Goal: Task Accomplishment & Management: Manage account settings

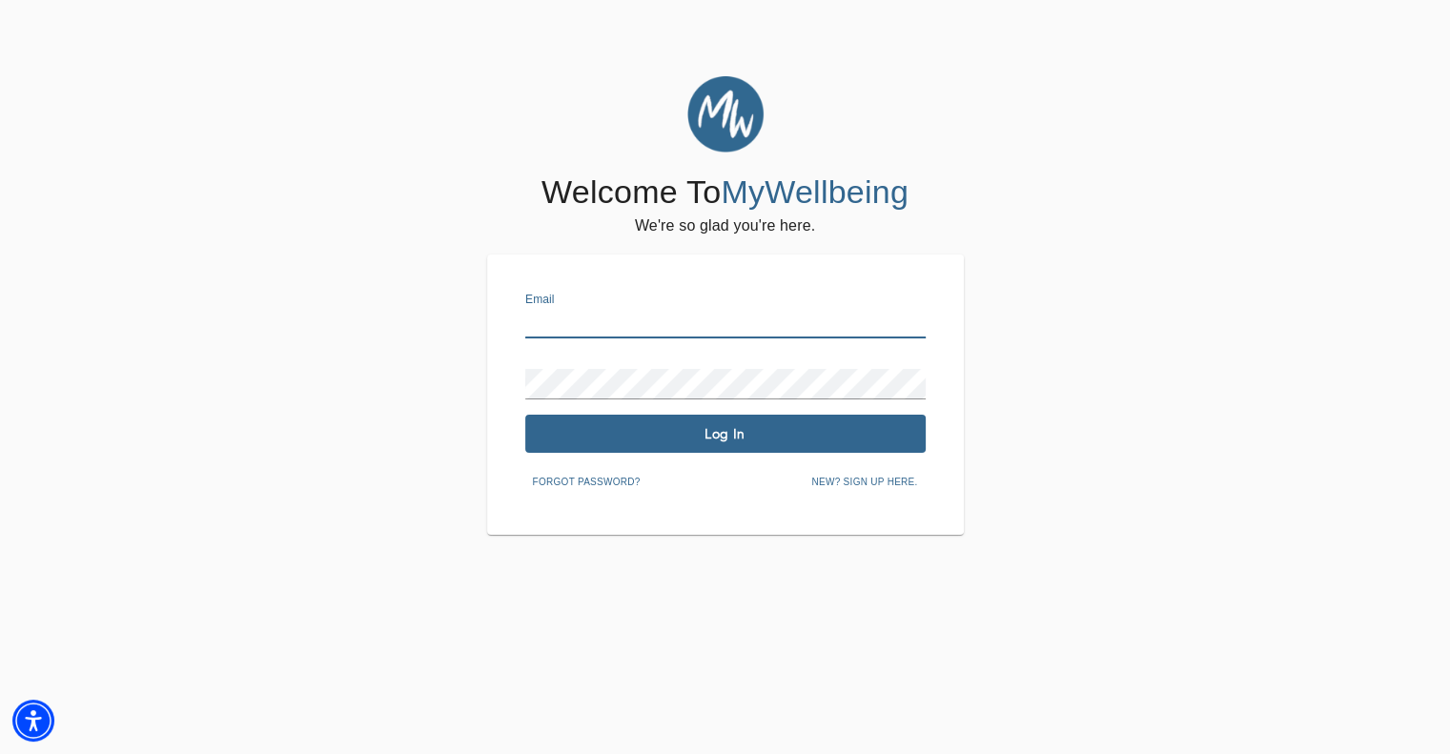
click at [560, 330] on input "text" at bounding box center [725, 323] width 400 height 31
type input "[EMAIL_ADDRESS][DOMAIN_NAME]"
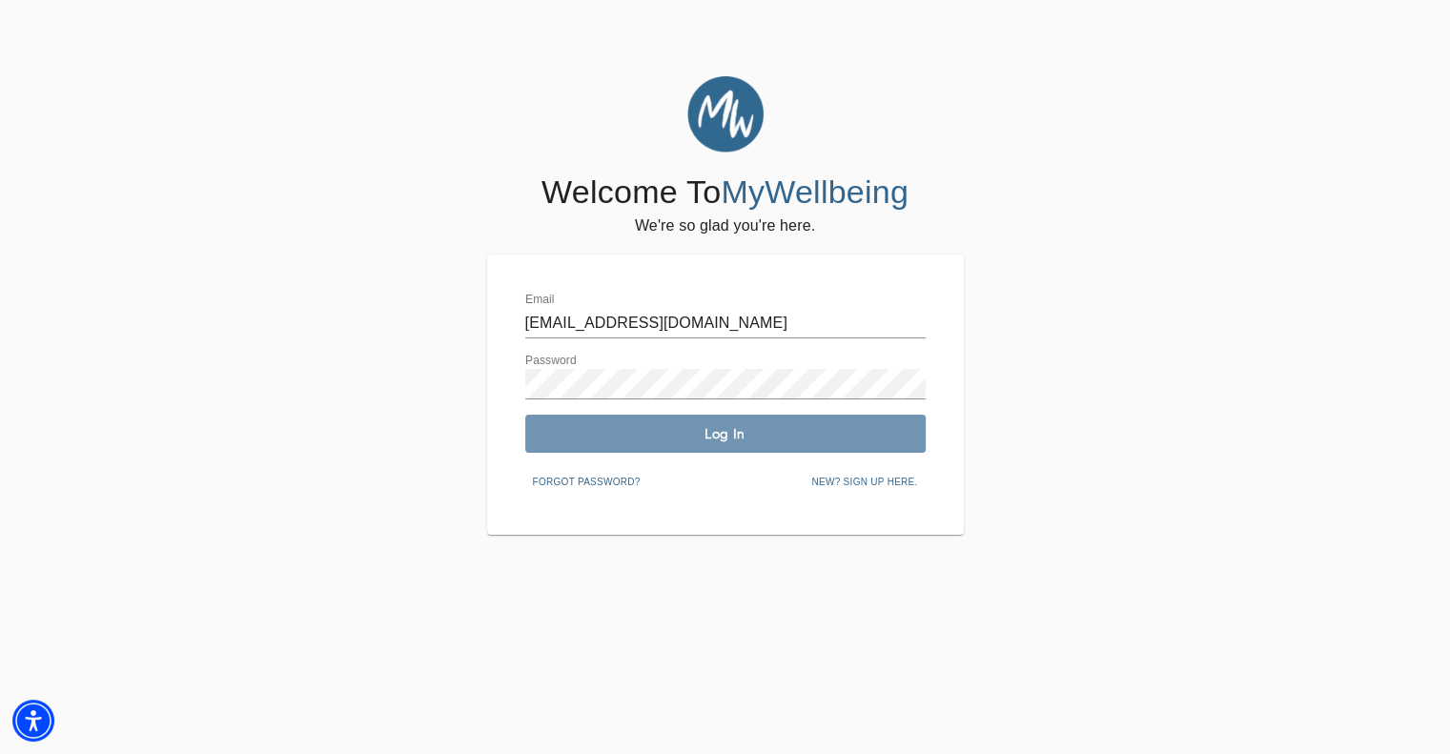
click at [591, 449] on button "Log In" at bounding box center [725, 434] width 400 height 38
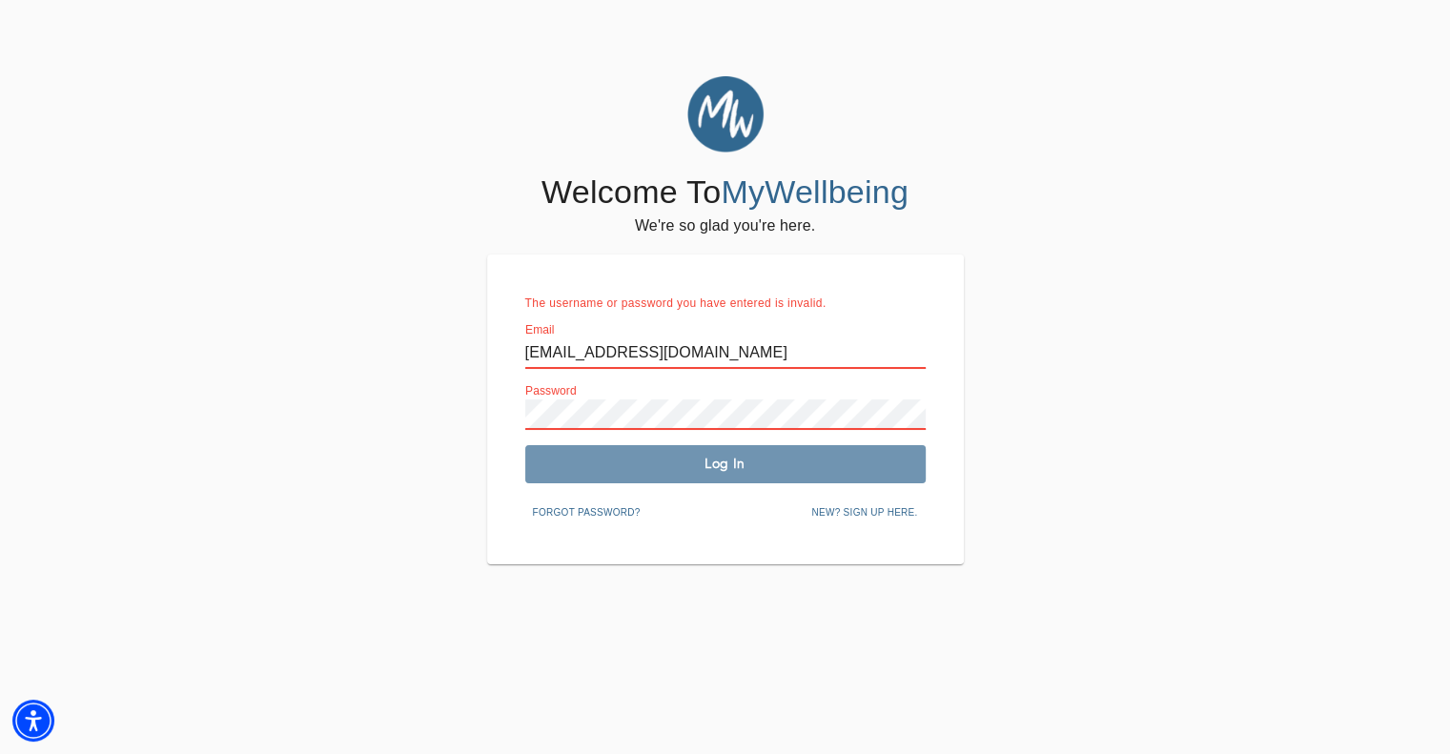
click at [597, 462] on span "Log In" at bounding box center [725, 464] width 385 height 18
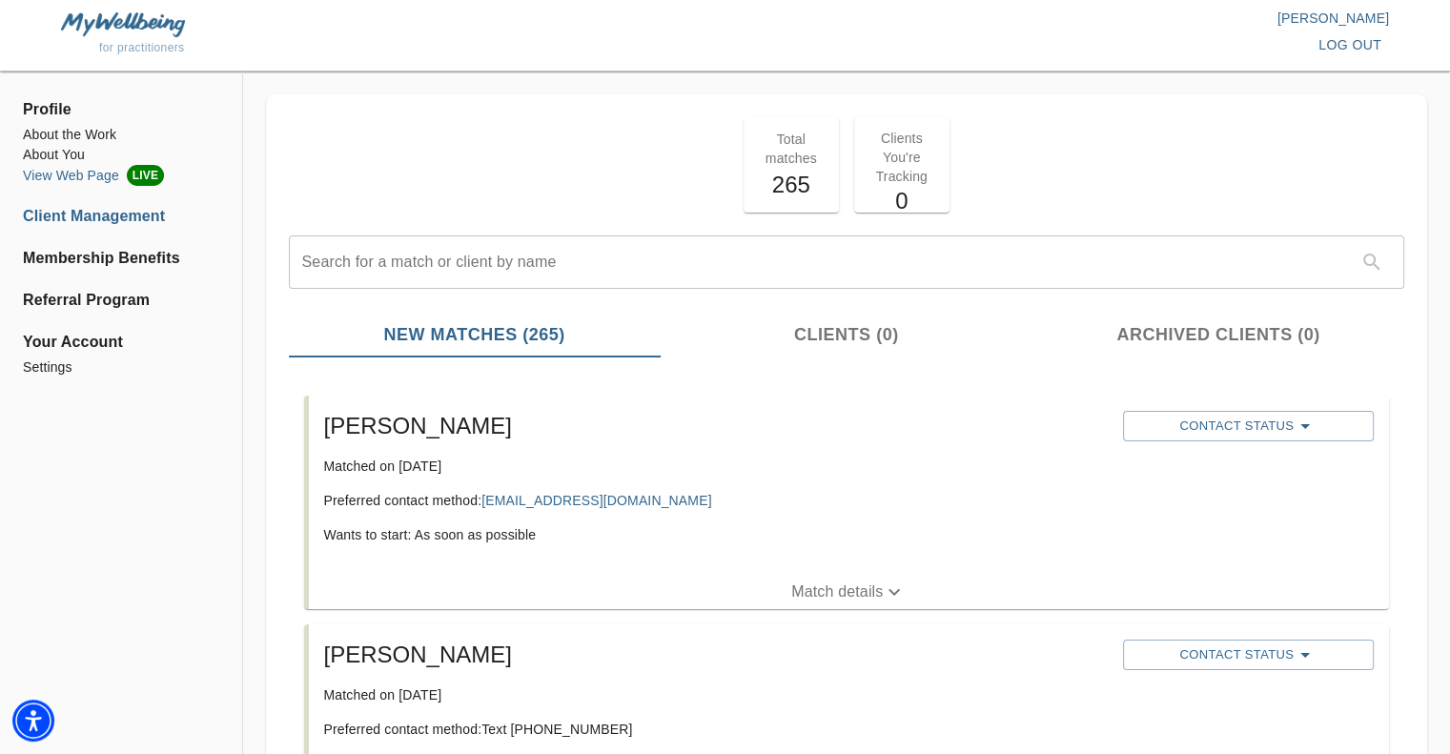
click at [114, 178] on li "View Web Page LIVE" at bounding box center [121, 175] width 196 height 21
click at [80, 150] on li "About You" at bounding box center [121, 155] width 196 height 20
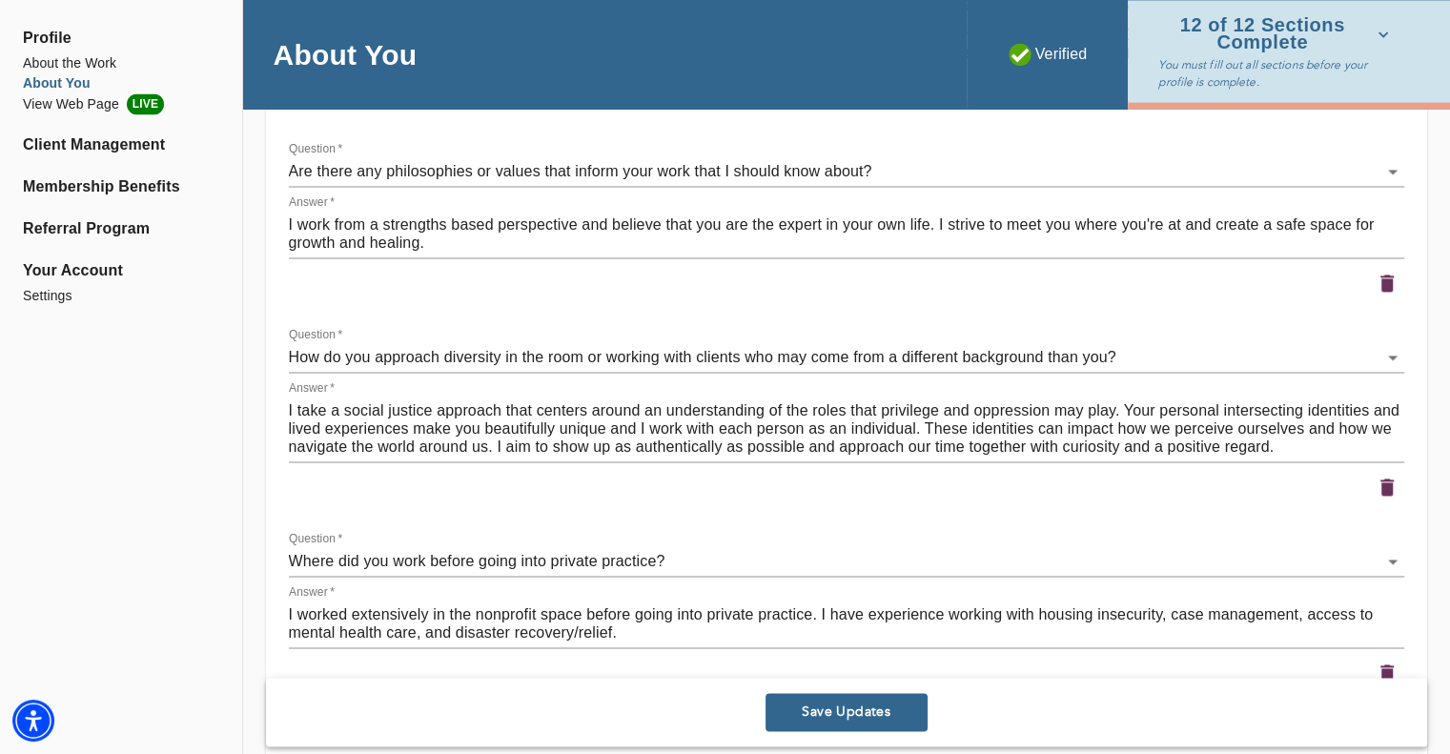
scroll to position [2909, 0]
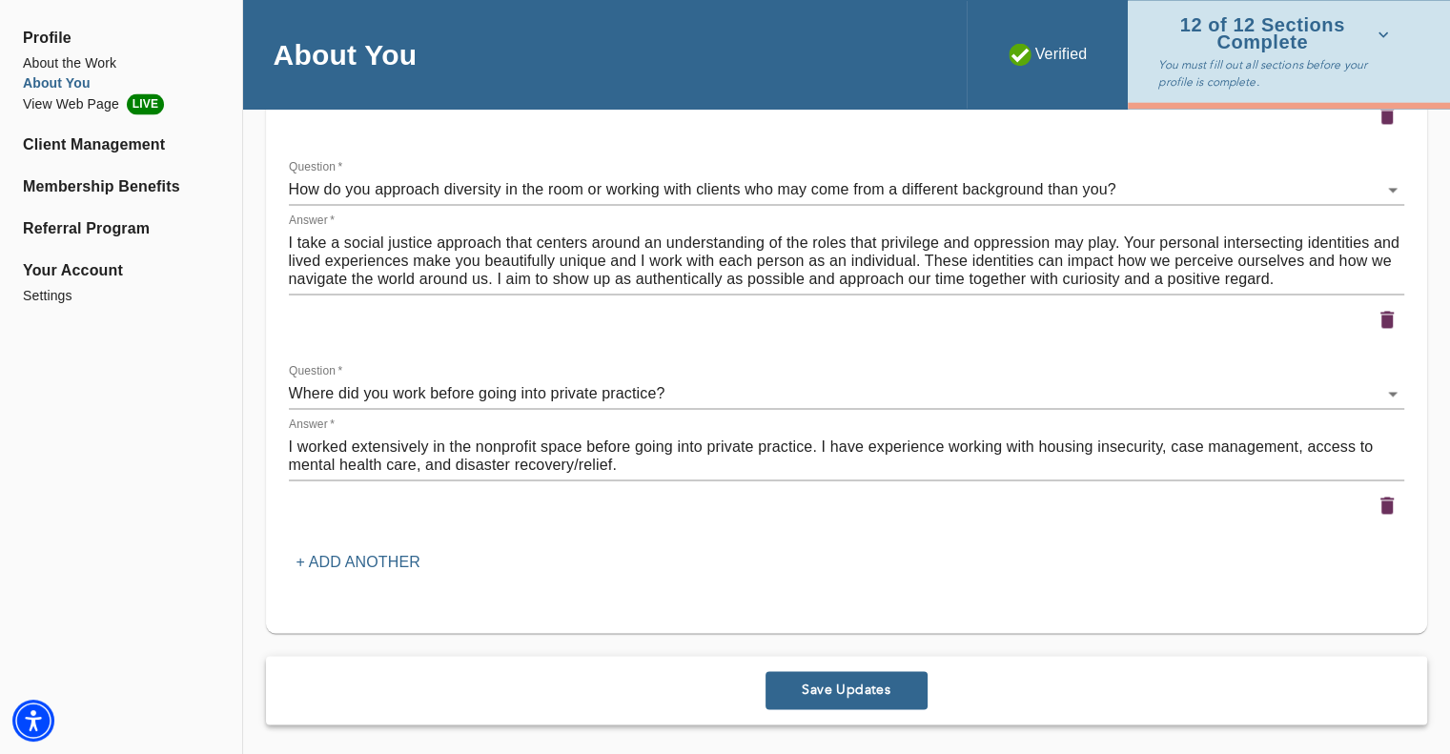
type textarea "Welcome! I'm [PERSON_NAME] (she/her), a Licensed Master Social Worker in [US_ST…"
click at [325, 556] on p "+ Add another" at bounding box center [358, 562] width 124 height 23
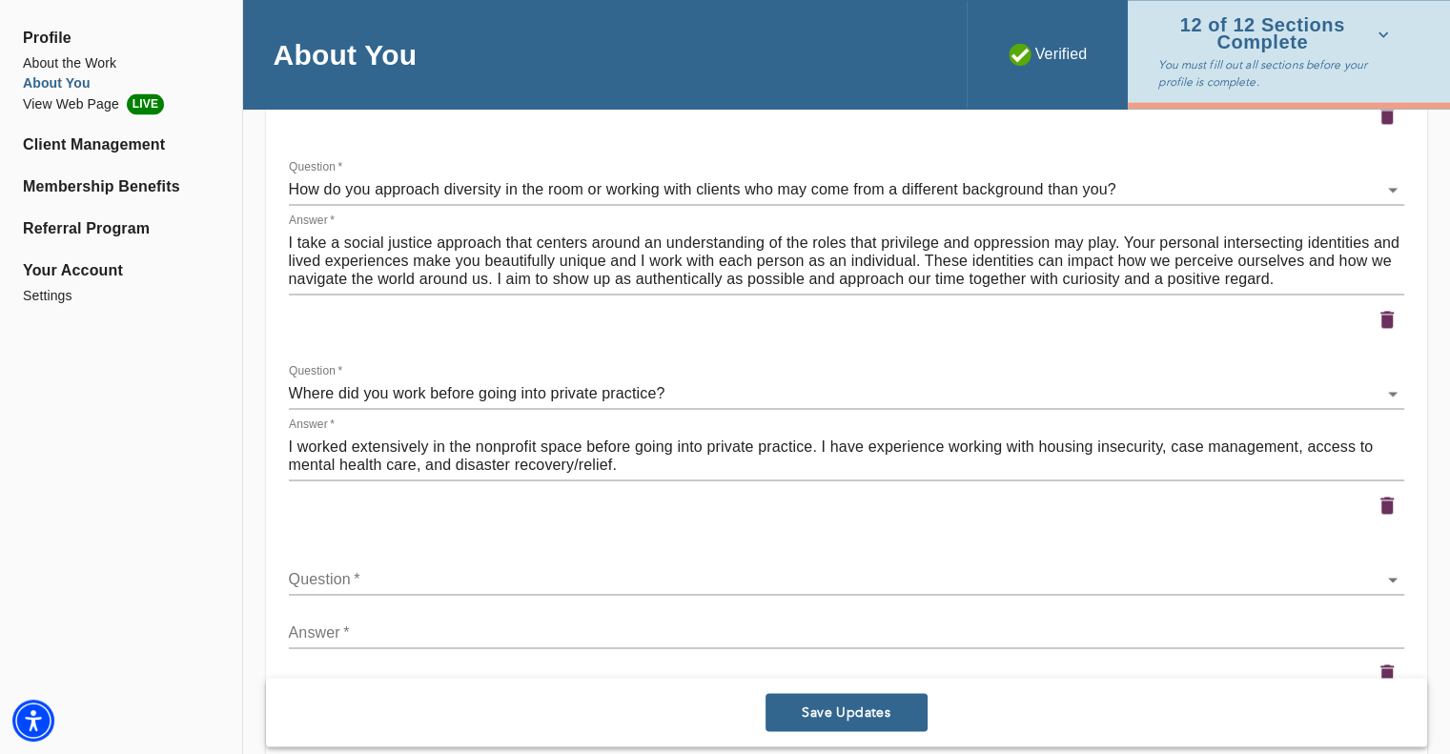
click at [327, 562] on div "Question   * ​" at bounding box center [846, 572] width 1115 height 46
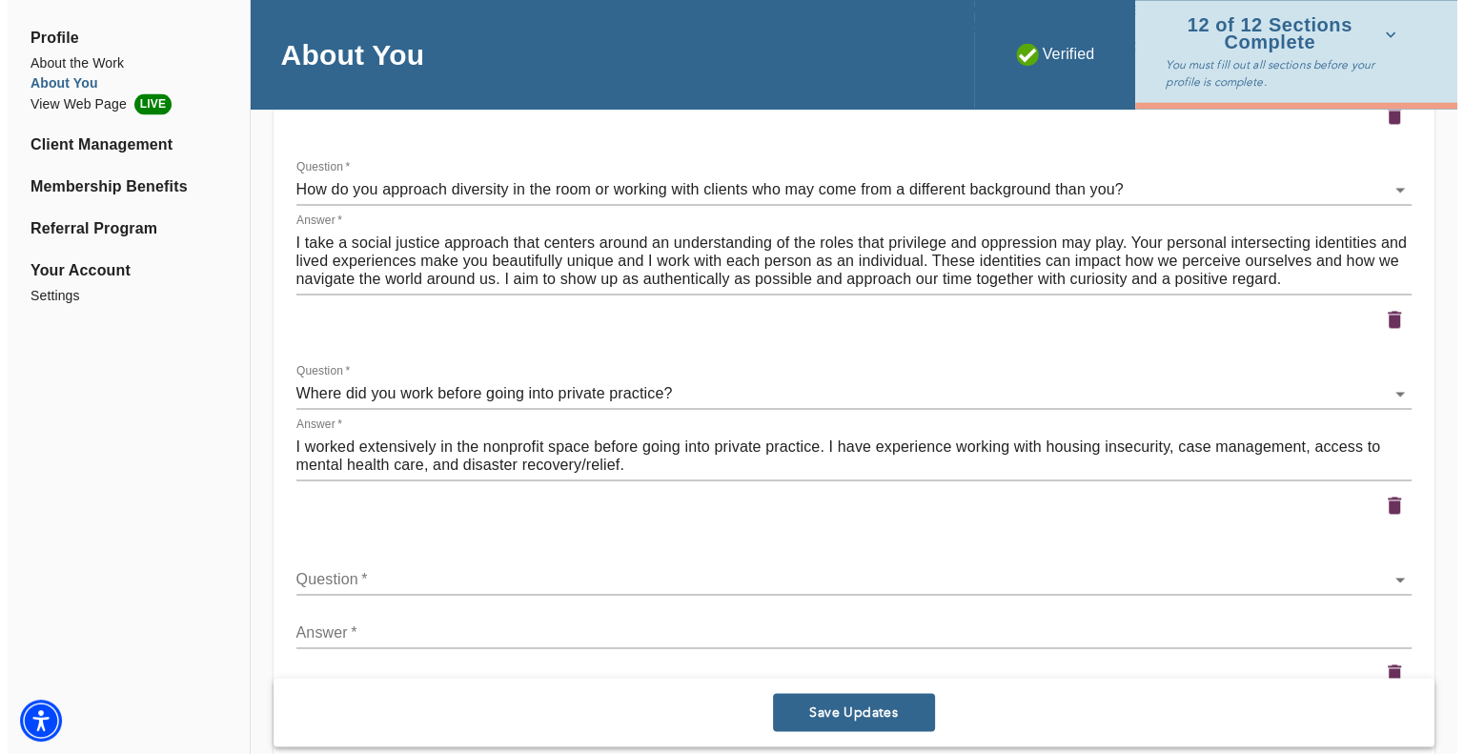
scroll to position [3046, 0]
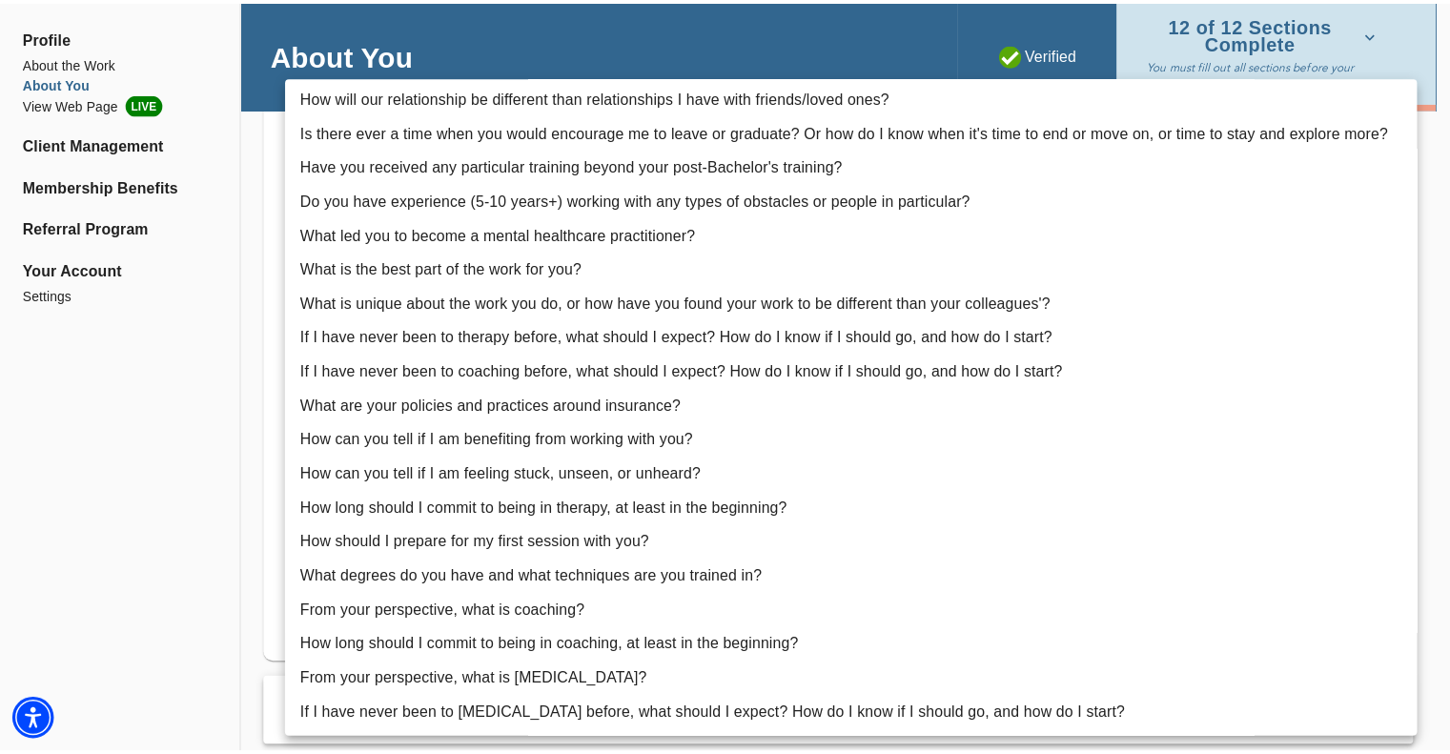
scroll to position [0, 0]
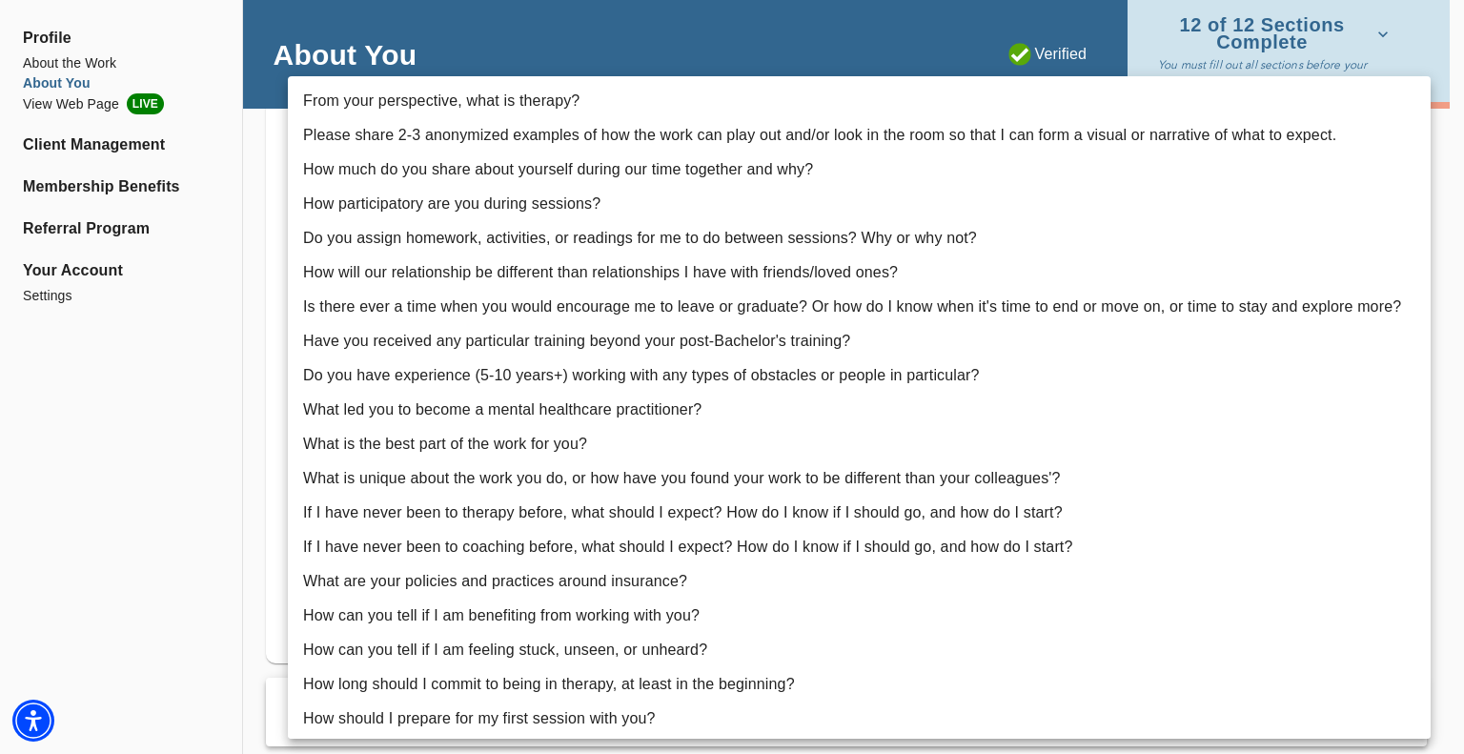
click at [254, 340] on div at bounding box center [732, 377] width 1464 height 754
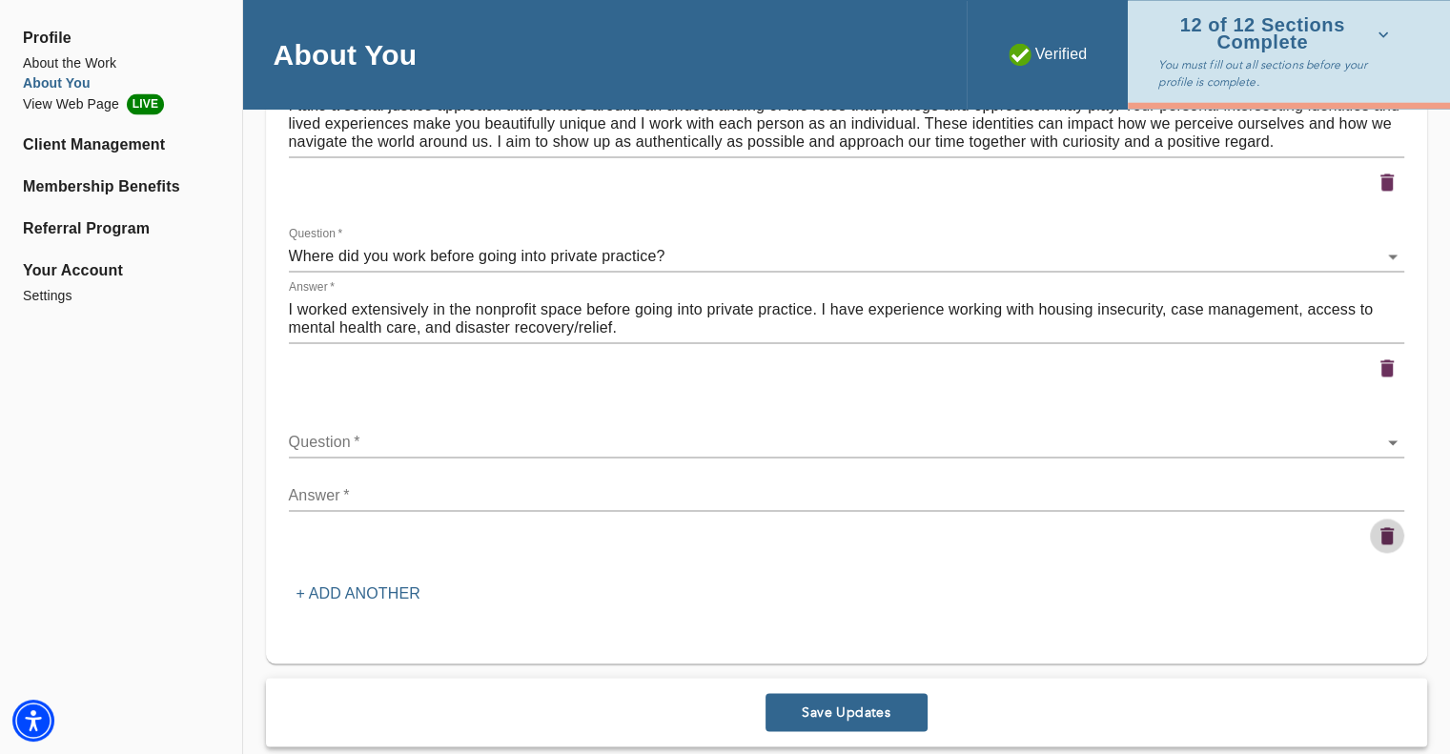
click at [1392, 539] on icon "button" at bounding box center [1386, 535] width 13 height 17
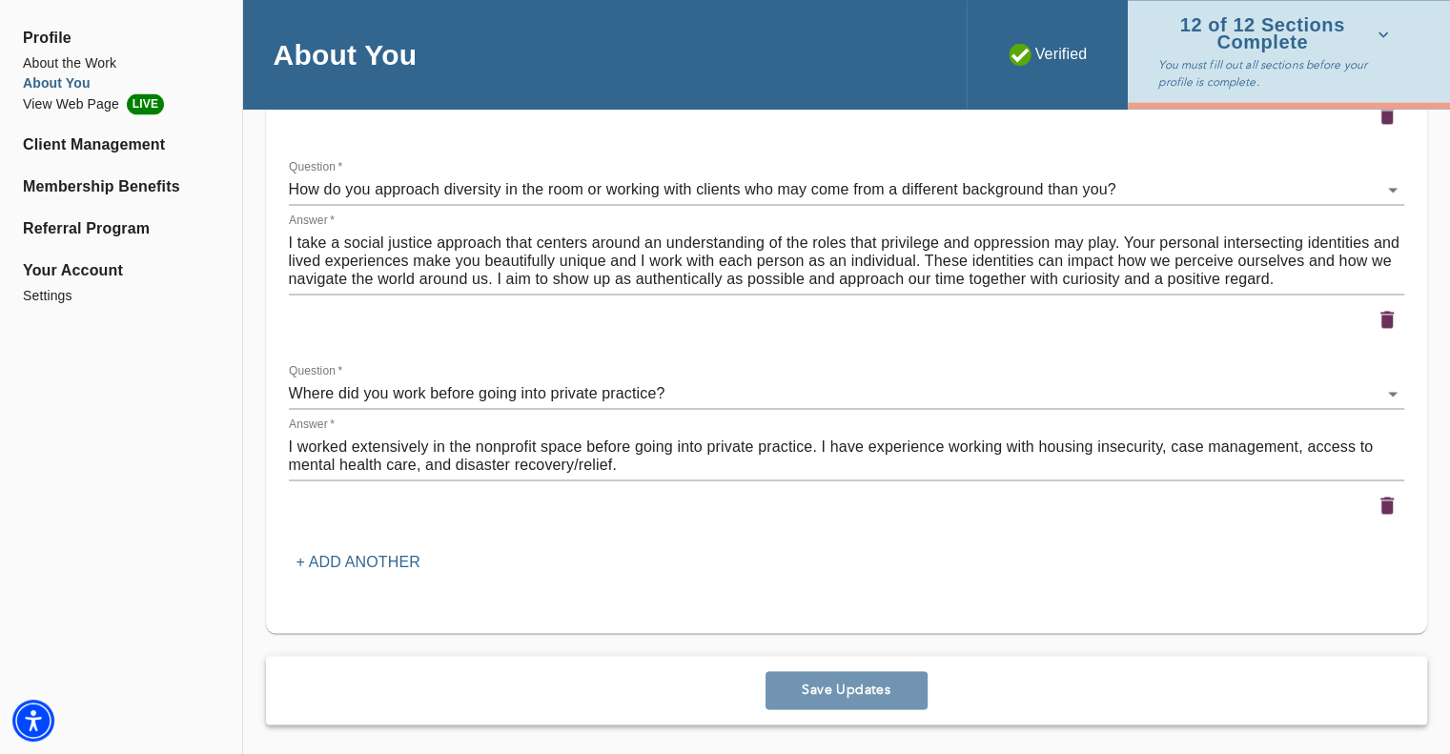
click at [790, 682] on span "Save Updates" at bounding box center [846, 690] width 147 height 18
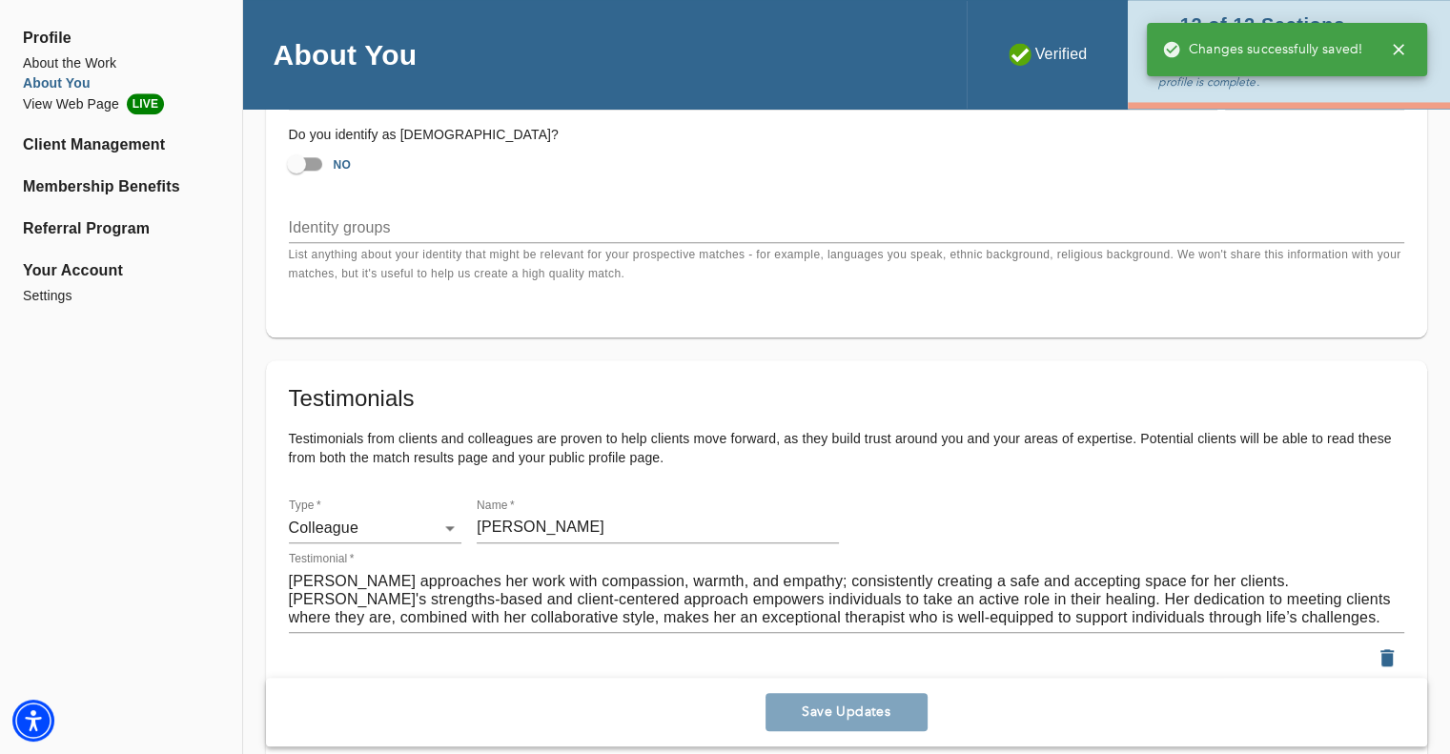
scroll to position [1844, 0]
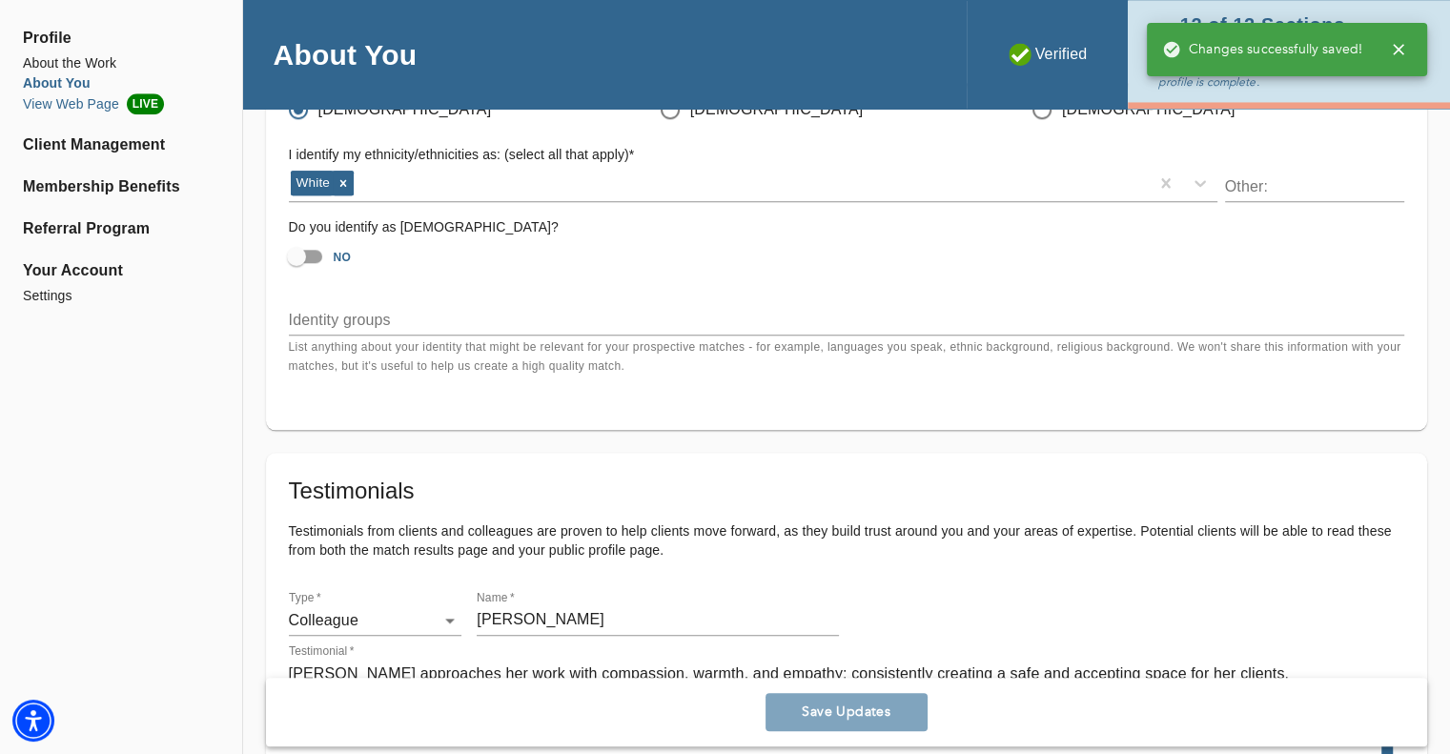
click at [85, 108] on li "View Web Page LIVE" at bounding box center [121, 103] width 196 height 21
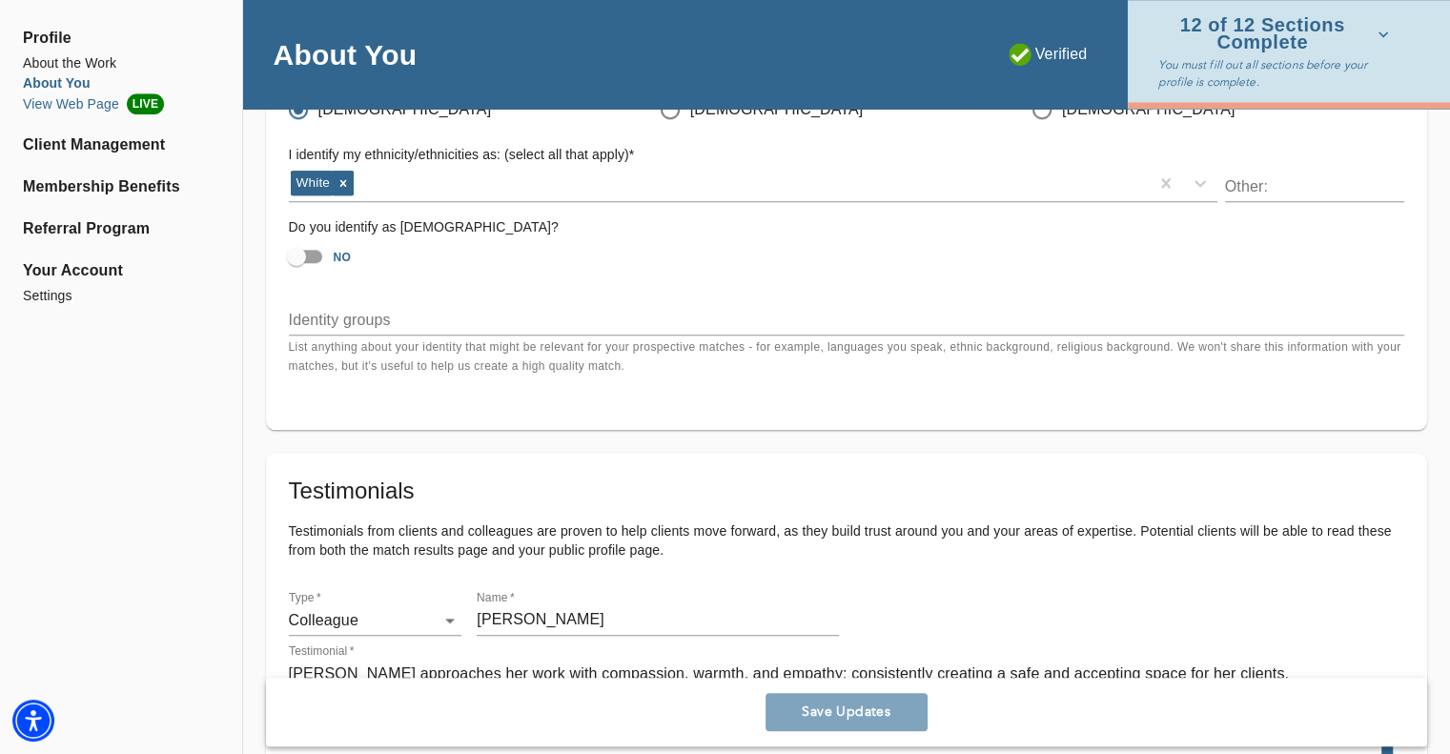
click at [84, 100] on li "View Web Page LIVE" at bounding box center [121, 103] width 196 height 21
click at [46, 154] on li "Client Management" at bounding box center [121, 144] width 196 height 23
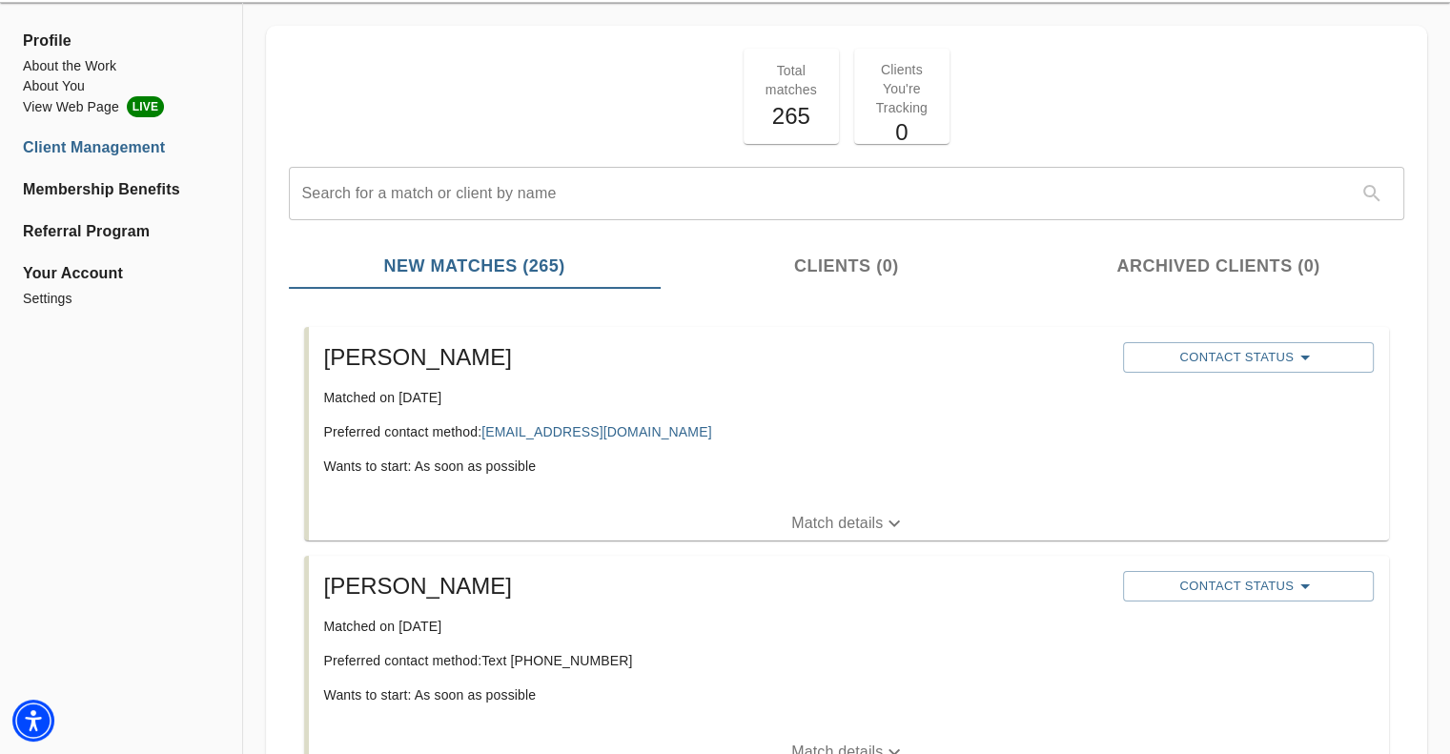
scroll to position [71, 0]
click at [1158, 365] on span "Contact Status" at bounding box center [1248, 355] width 232 height 23
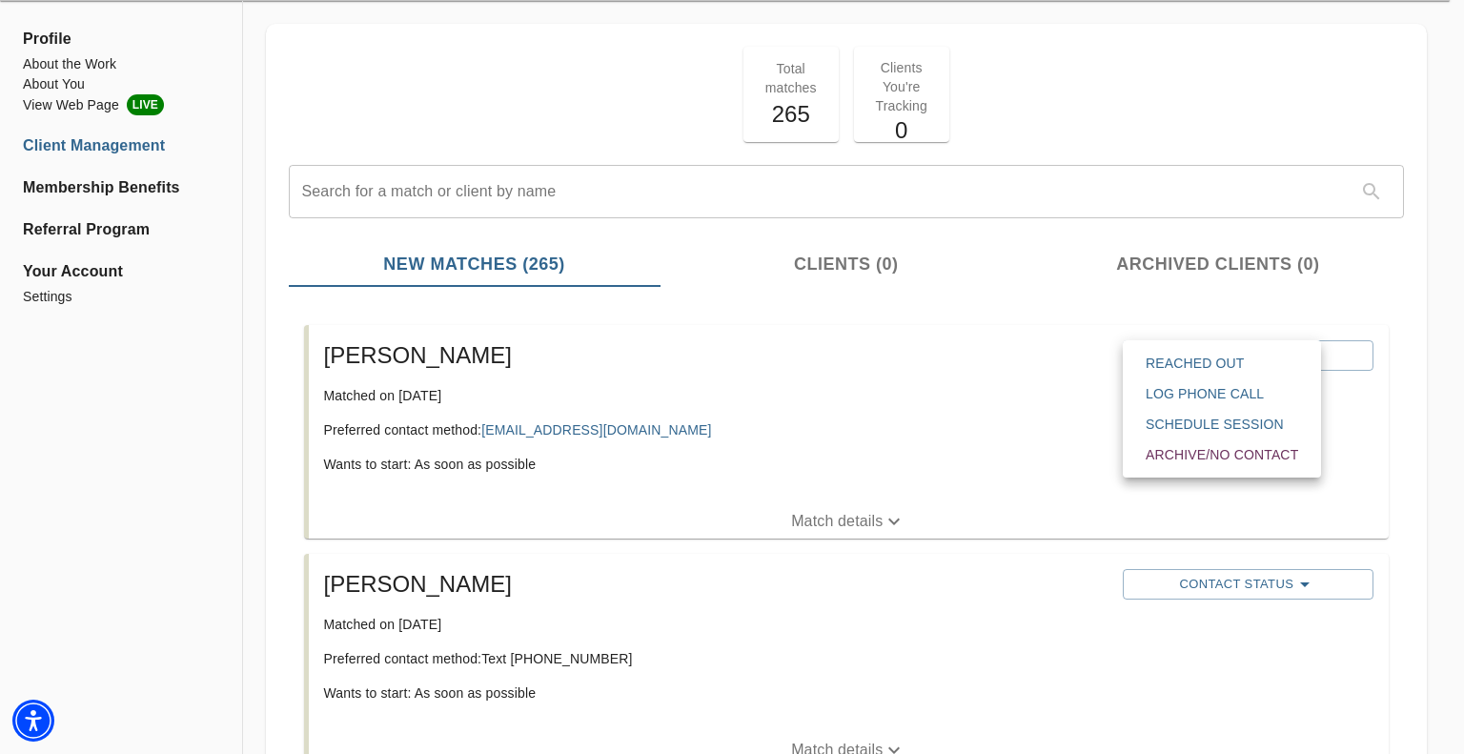
click at [1099, 316] on div at bounding box center [732, 377] width 1464 height 754
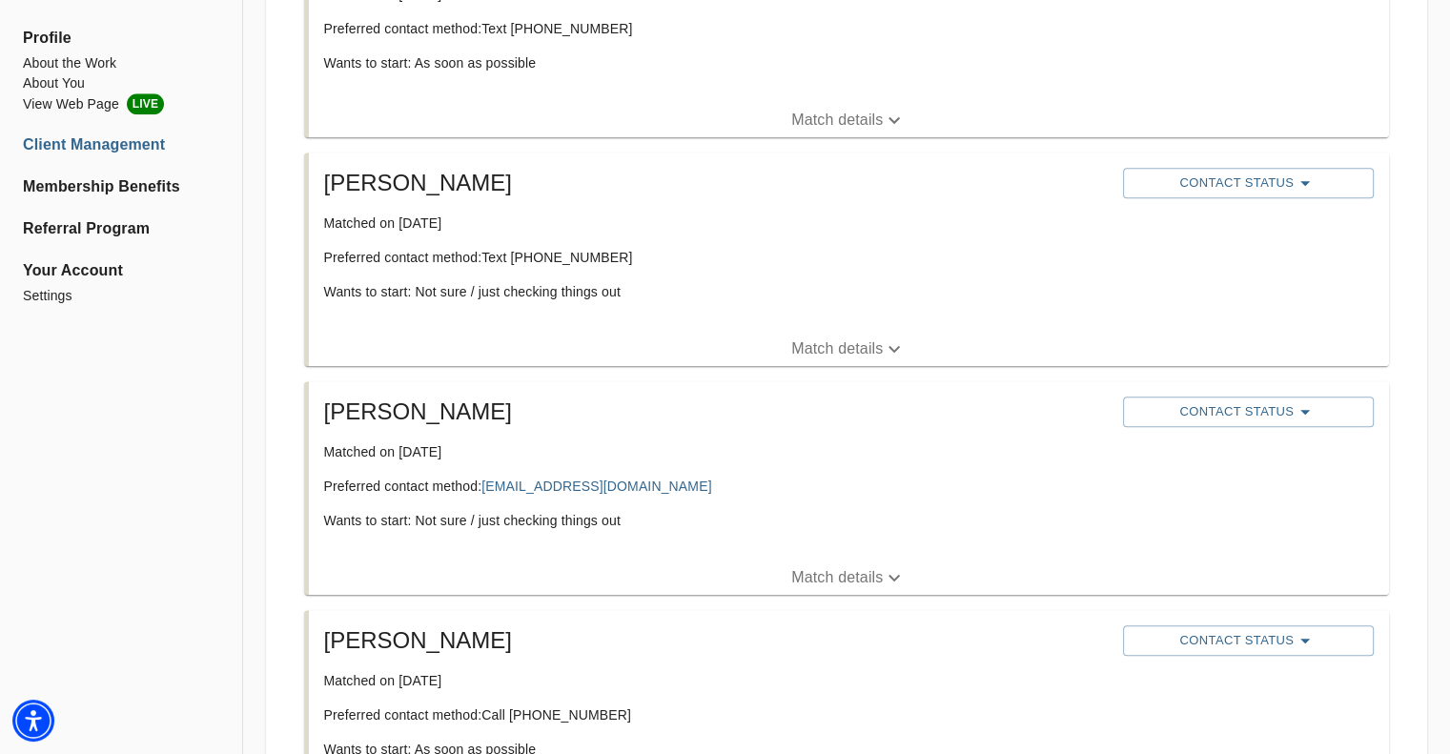
scroll to position [1168, 0]
